Goal: Information Seeking & Learning: Find specific fact

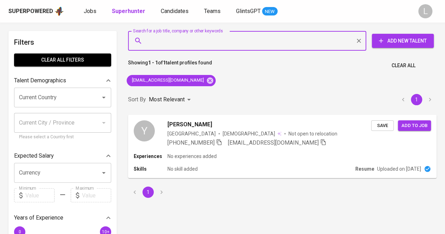
click at [162, 36] on input "Search for a job title, company or other keywords" at bounding box center [248, 40] width 207 height 13
paste input "defiaola@gmail.com"
type input "defiaola@gmail.com"
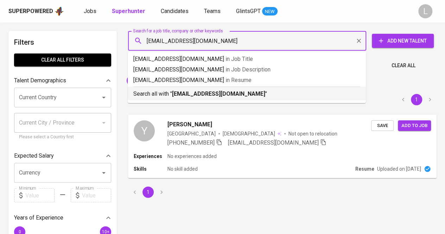
click at [186, 97] on b "defiaola@gmail.com" at bounding box center [218, 93] width 93 height 7
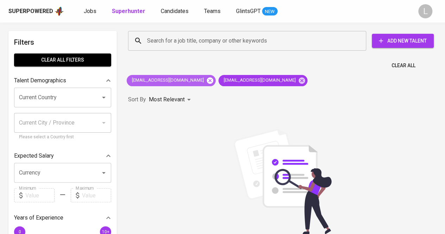
click at [207, 78] on icon at bounding box center [210, 80] width 6 height 6
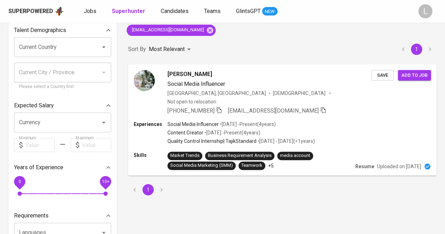
scroll to position [51, 0]
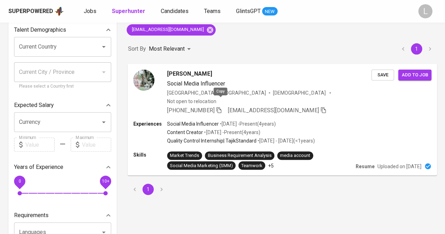
click at [219, 107] on icon "button" at bounding box center [219, 110] width 6 height 6
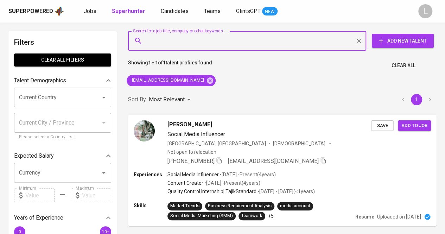
paste input "syifafauziah1908@yahoo.com"
type input "syifafauziah1908@yahoo.com"
click at [202, 38] on input "syifafauziah1908@yahoo.com" at bounding box center [248, 40] width 207 height 13
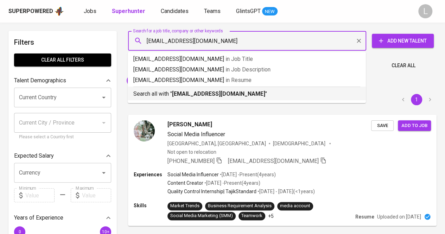
click at [195, 88] on div "Search all with " syifafauziah1908@yahoo.com "" at bounding box center [246, 93] width 227 height 12
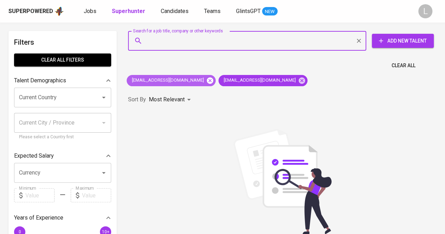
click at [207, 82] on icon at bounding box center [210, 80] width 6 height 6
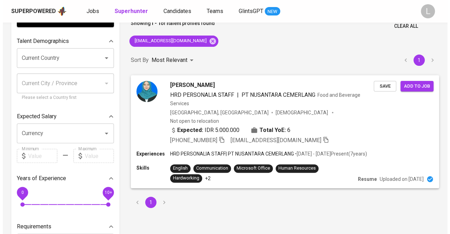
scroll to position [40, 0]
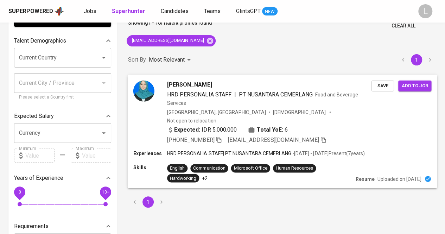
click at [192, 80] on span "Syifa FAUZIAH" at bounding box center [189, 84] width 45 height 8
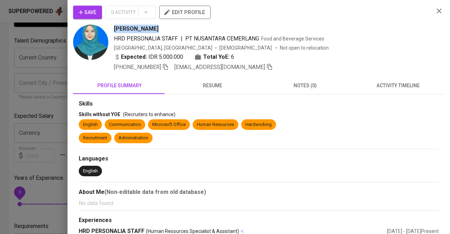
drag, startPoint x: 110, startPoint y: 27, endPoint x: 161, endPoint y: 27, distance: 51.3
click at [161, 27] on div "Syifa FAUZIAH HRD PERSONALIA STAFF | PT NUSANTARA CEMERLANG Food and Beverage S…" at bounding box center [250, 48] width 355 height 47
copy span "Syifa FAUZIAH"
click at [167, 70] on span at bounding box center [165, 67] width 6 height 7
click at [189, 90] on button "resume" at bounding box center [212, 85] width 93 height 17
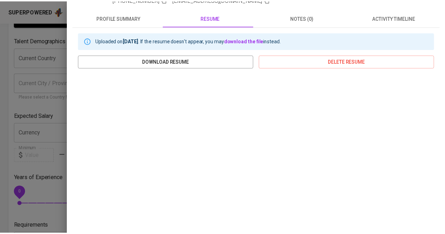
scroll to position [87, 0]
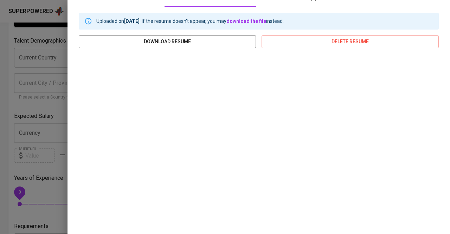
click at [6, 40] on div at bounding box center [225, 117] width 450 height 234
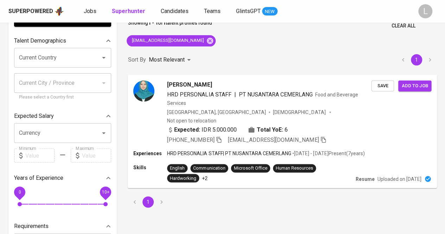
scroll to position [0, 0]
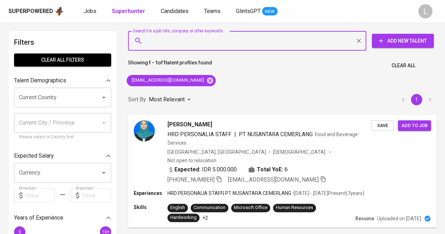
click at [239, 45] on input "Search for a job title, company or other keywords" at bounding box center [248, 40] width 207 height 13
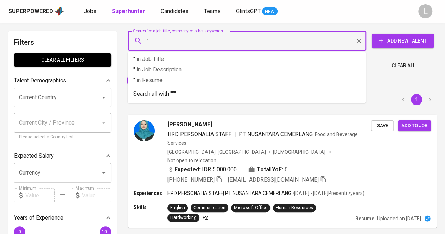
paste input "Hamzah Muayyidul"
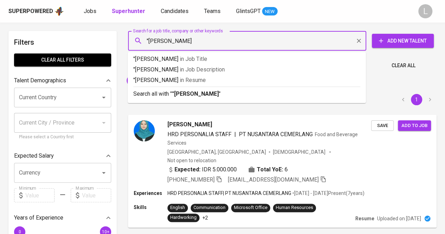
type input ""[PERSON_NAME]""
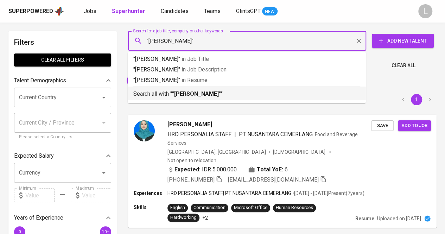
click at [217, 99] on li "Search all with " "Hamzah Muayyidul" "" at bounding box center [247, 94] width 238 height 14
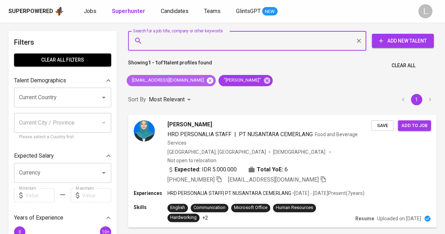
click at [206, 81] on icon at bounding box center [210, 81] width 8 height 8
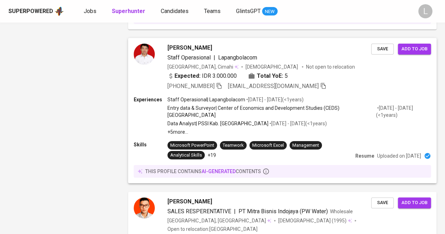
scroll to position [1367, 0]
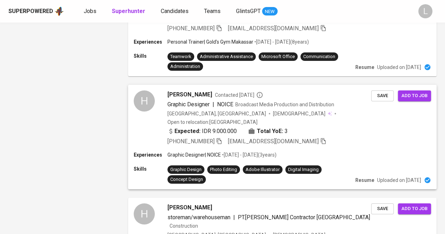
scroll to position [1199, 0]
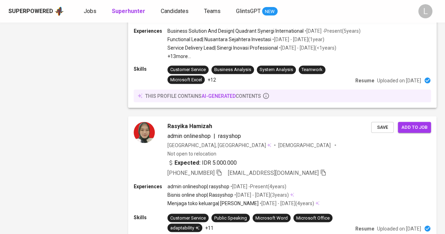
scroll to position [590, 0]
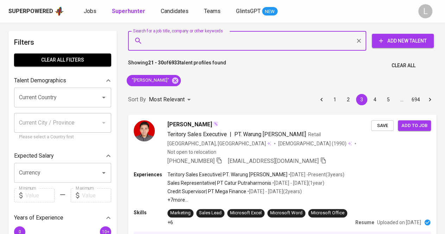
paste input "[EMAIL_ADDRESS][DOMAIN_NAME]"
type input "[EMAIL_ADDRESS][DOMAIN_NAME]"
click at [189, 35] on input "[EMAIL_ADDRESS][DOMAIN_NAME]" at bounding box center [248, 40] width 207 height 13
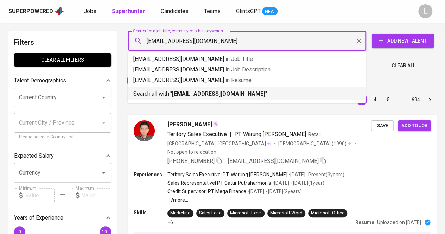
click at [189, 89] on div "Search all with " [EMAIL_ADDRESS][DOMAIN_NAME] "" at bounding box center [246, 93] width 227 height 12
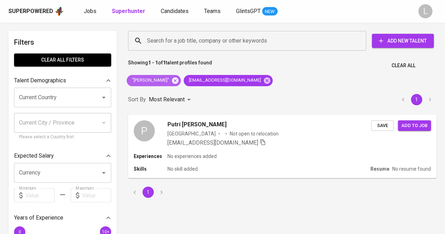
click at [178, 81] on icon at bounding box center [175, 80] width 6 height 6
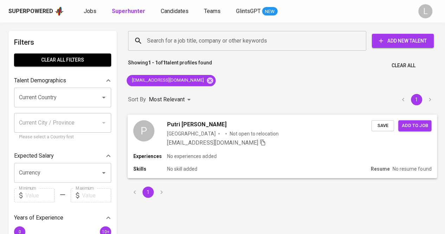
click at [198, 120] on span "Putri [PERSON_NAME]" at bounding box center [196, 124] width 59 height 8
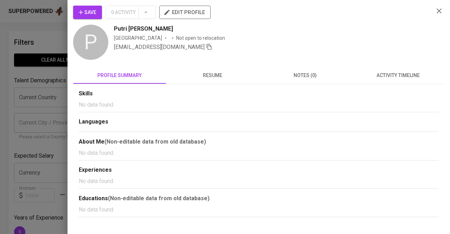
click at [231, 76] on span "resume" at bounding box center [212, 75] width 84 height 9
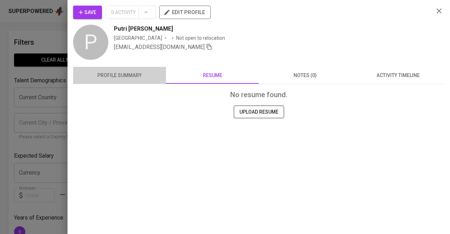
click at [134, 78] on span "profile summary" at bounding box center [119, 75] width 84 height 9
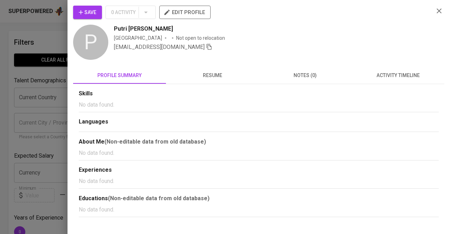
click at [53, 95] on div at bounding box center [225, 117] width 450 height 234
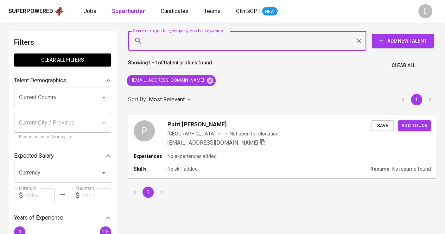
click at [190, 37] on input "Search for a job title, company or other keywords" at bounding box center [248, 40] width 207 height 13
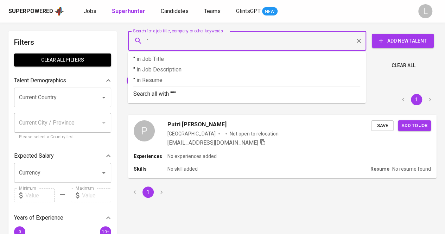
paste input "Putri [PERSON_NAME]"
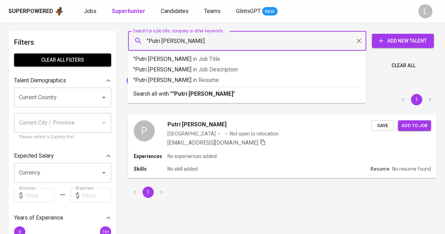
type input ""Putri [PERSON_NAME]""
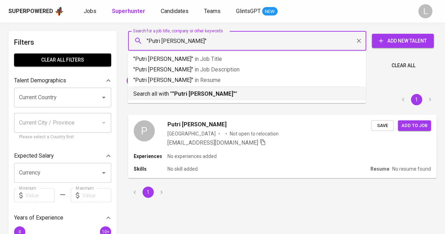
click at [182, 95] on b ""Putri [PERSON_NAME]"" at bounding box center [203, 93] width 63 height 7
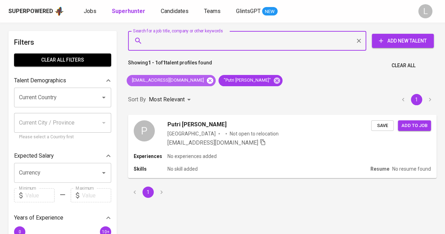
click at [207, 79] on icon at bounding box center [210, 80] width 6 height 6
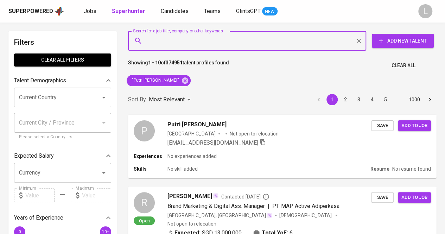
click at [190, 42] on input "Search for a job title, company or other keywords" at bounding box center [248, 40] width 207 height 13
paste input "[EMAIL_ADDRESS][DOMAIN_NAME]"
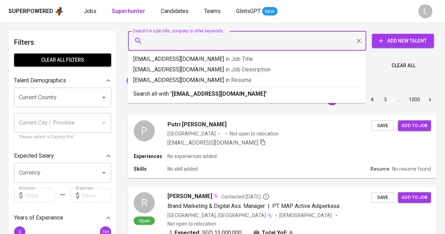
type input "[EMAIL_ADDRESS][DOMAIN_NAME]"
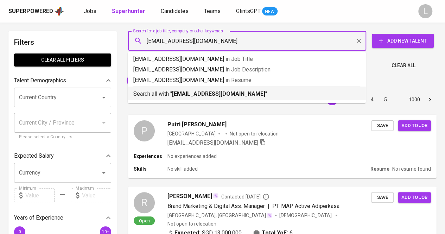
click at [190, 95] on b "[EMAIL_ADDRESS][DOMAIN_NAME]" at bounding box center [218, 93] width 93 height 7
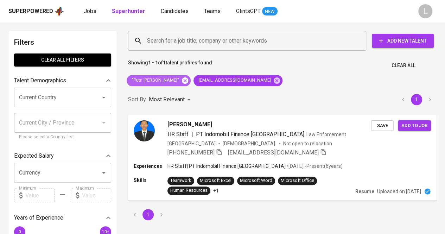
click at [188, 82] on icon at bounding box center [185, 80] width 6 height 6
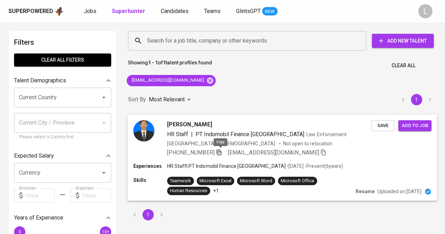
click at [221, 152] on icon "button" at bounding box center [219, 152] width 6 height 6
